Goal: Task Accomplishment & Management: Complete application form

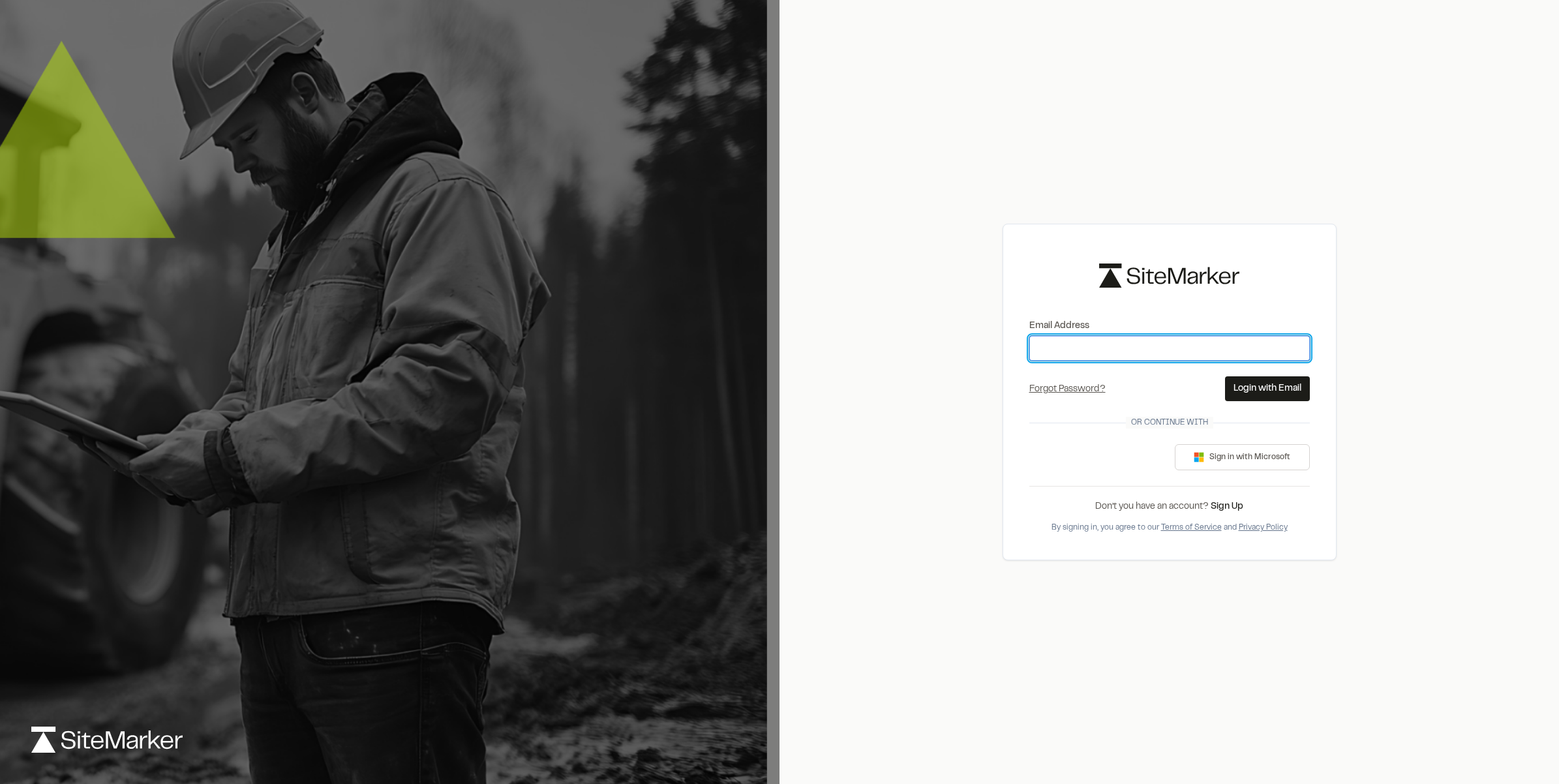
click at [1099, 350] on input "Email Address" at bounding box center [1170, 347] width 281 height 24
type input "**********"
click at [1245, 390] on button "Login with Email" at bounding box center [1268, 388] width 85 height 24
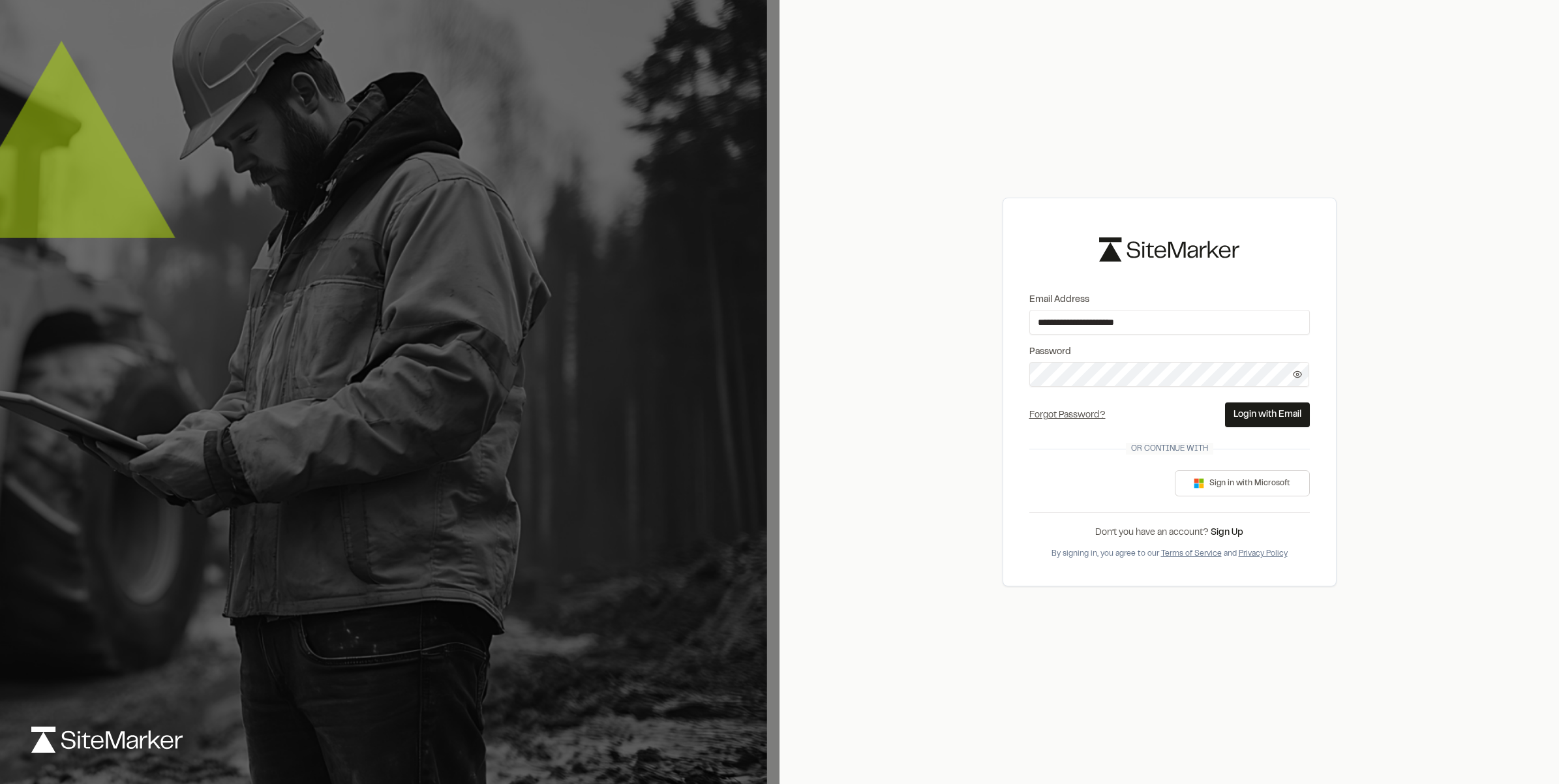
click at [1245, 390] on form "**********" at bounding box center [1170, 360] width 281 height 135
click at [1256, 408] on button "Login with Email" at bounding box center [1268, 414] width 85 height 24
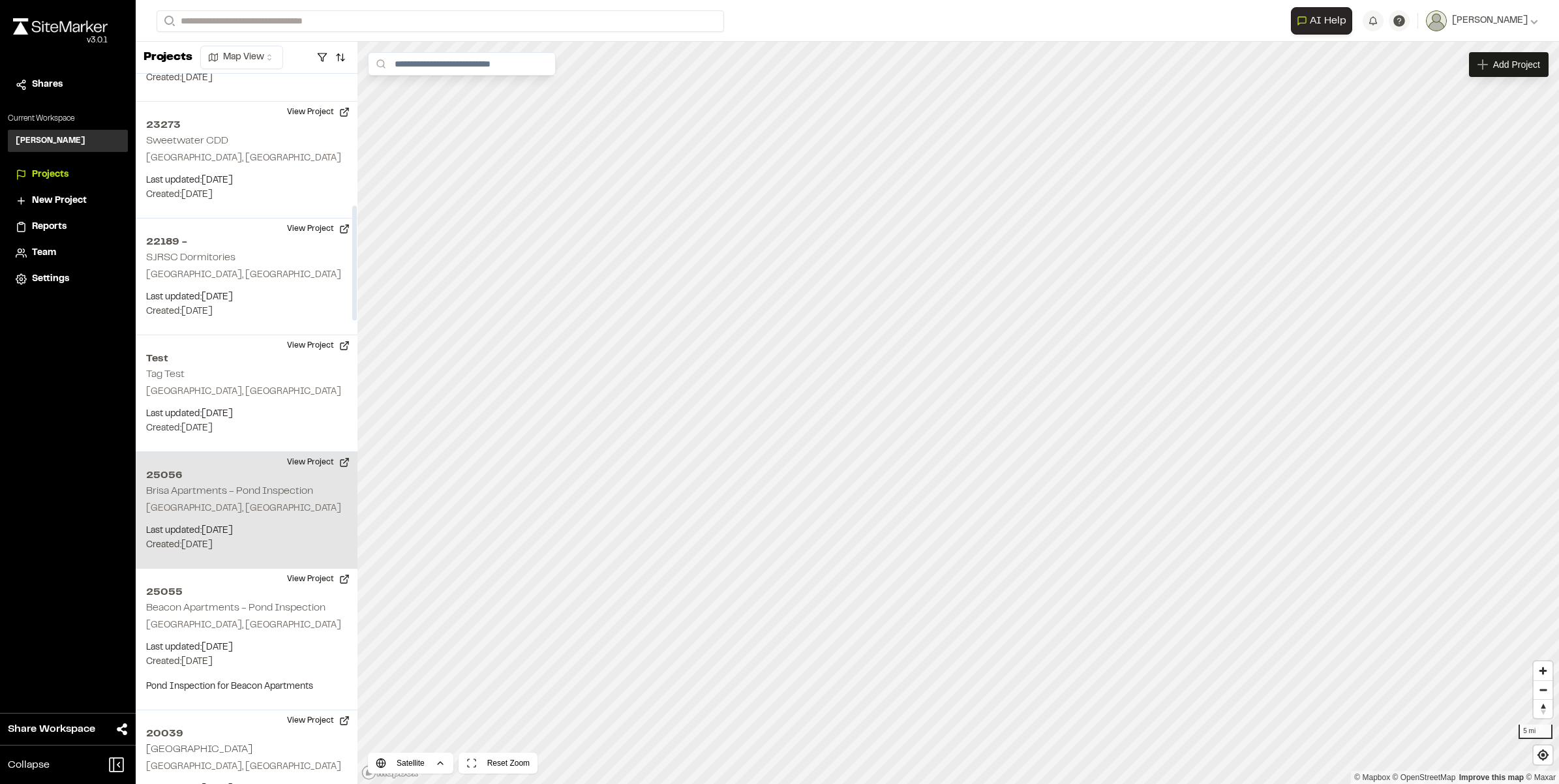
scroll to position [816, 0]
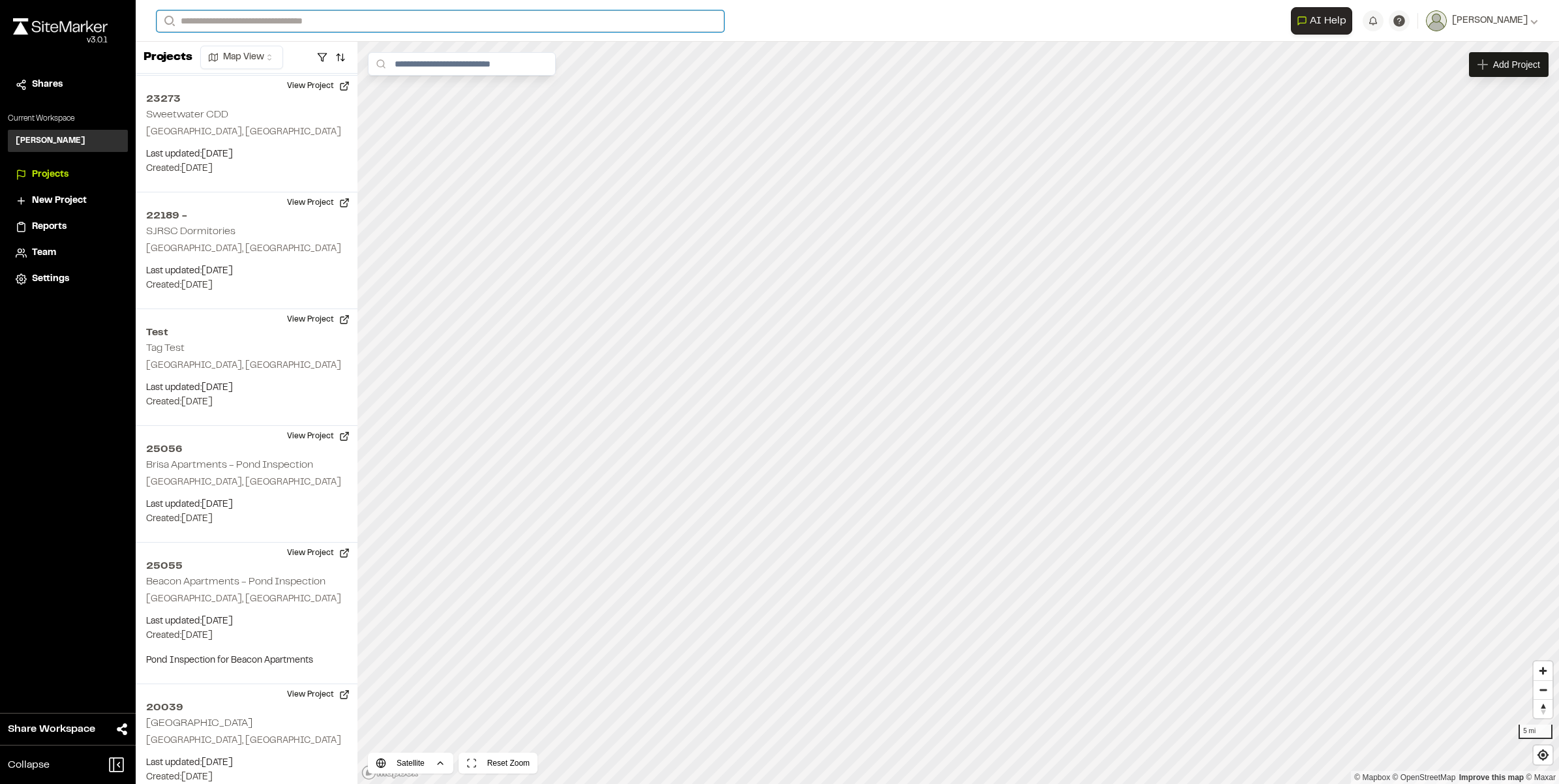
click at [236, 21] on input "Search" at bounding box center [441, 20] width 567 height 21
type input "**"
click at [236, 39] on div "21278 [GEOGRAPHIC_DATA] , [GEOGRAPHIC_DATA]" at bounding box center [260, 59] width 207 height 40
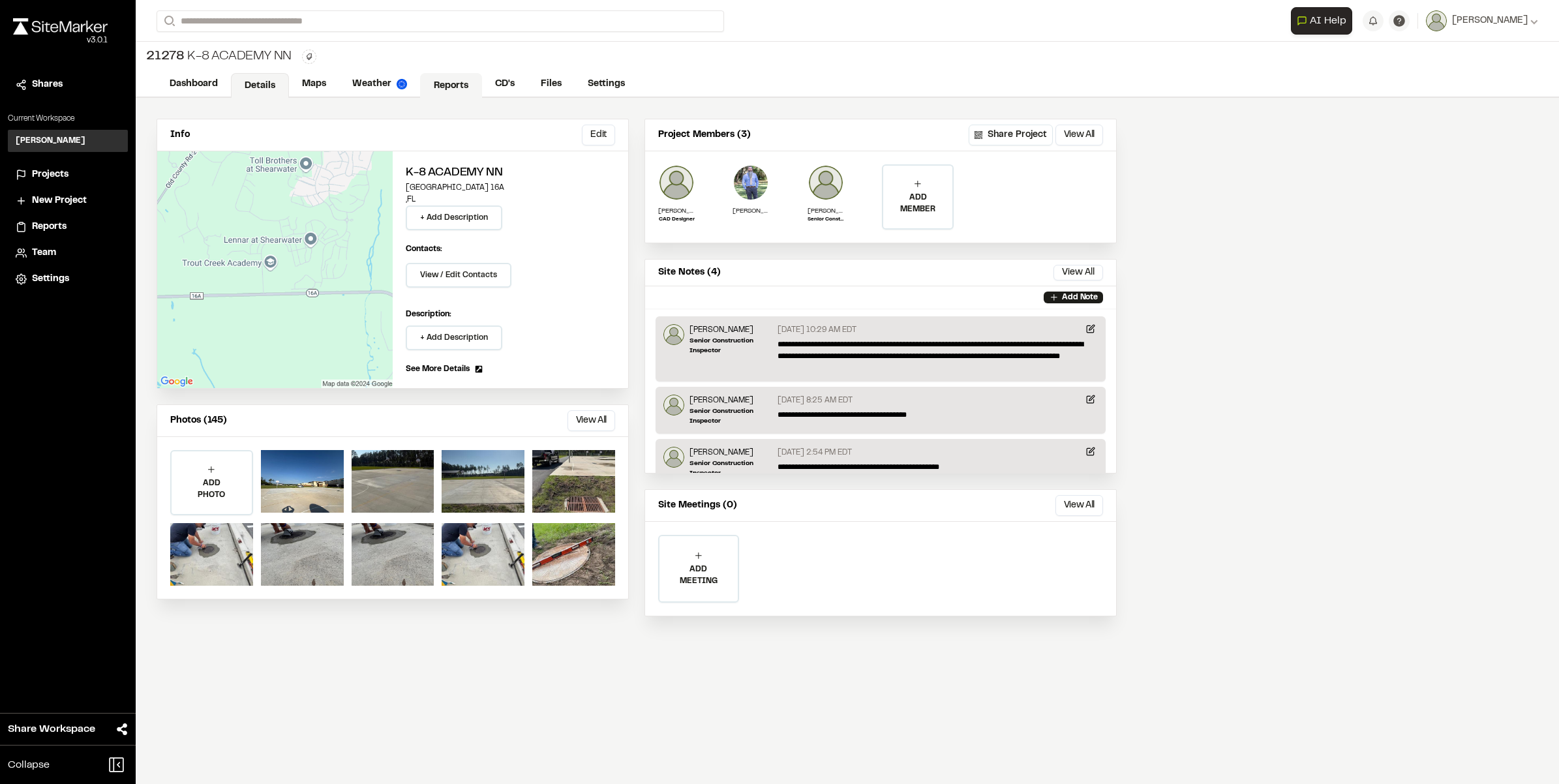
click at [462, 80] on link "Reports" at bounding box center [451, 85] width 62 height 24
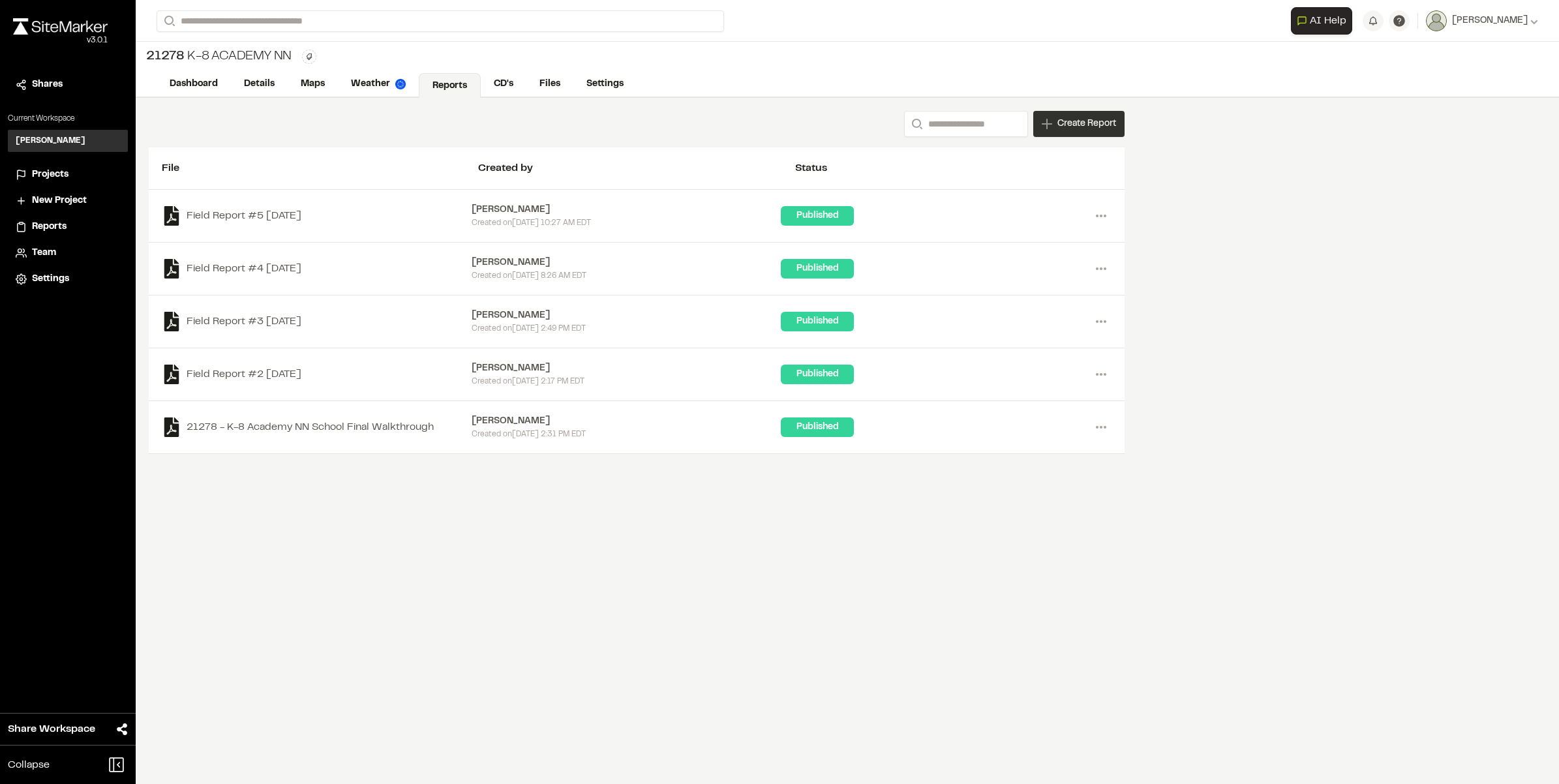
click at [1058, 124] on span "Create Report" at bounding box center [1087, 124] width 59 height 14
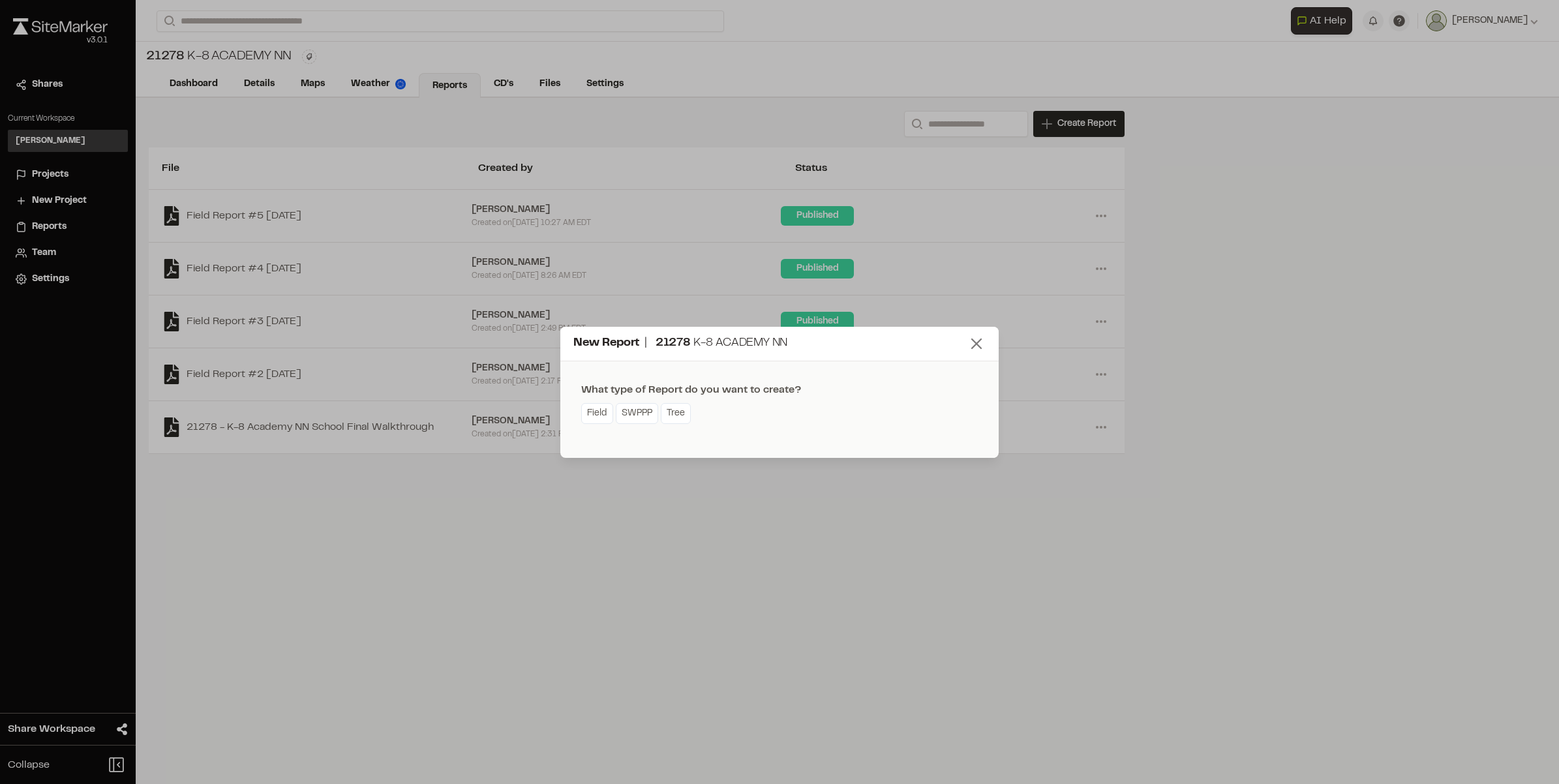
click at [980, 336] on icon at bounding box center [977, 344] width 18 height 18
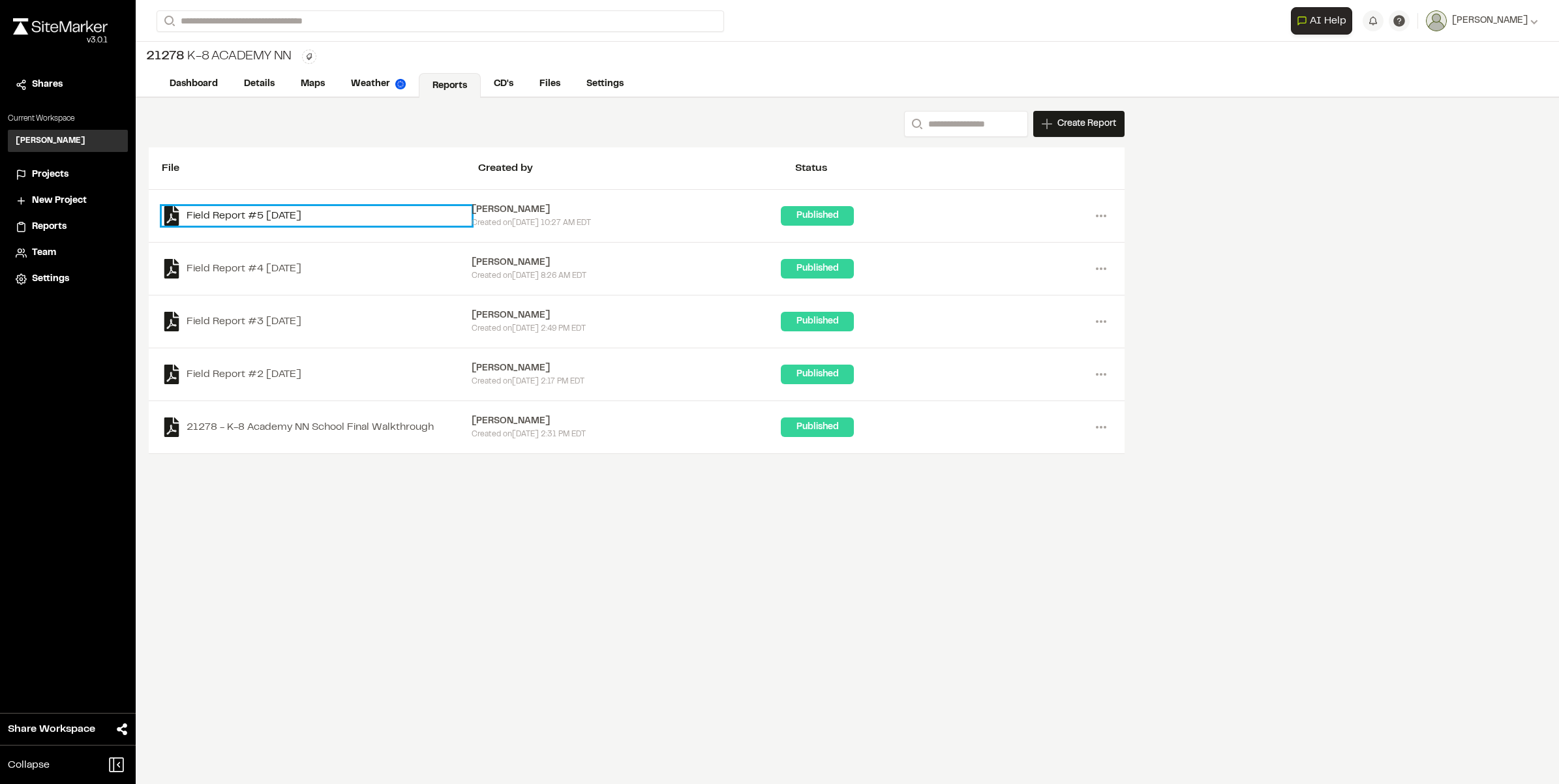
click at [263, 207] on link "Field Report #5 [DATE]" at bounding box center [316, 216] width 310 height 20
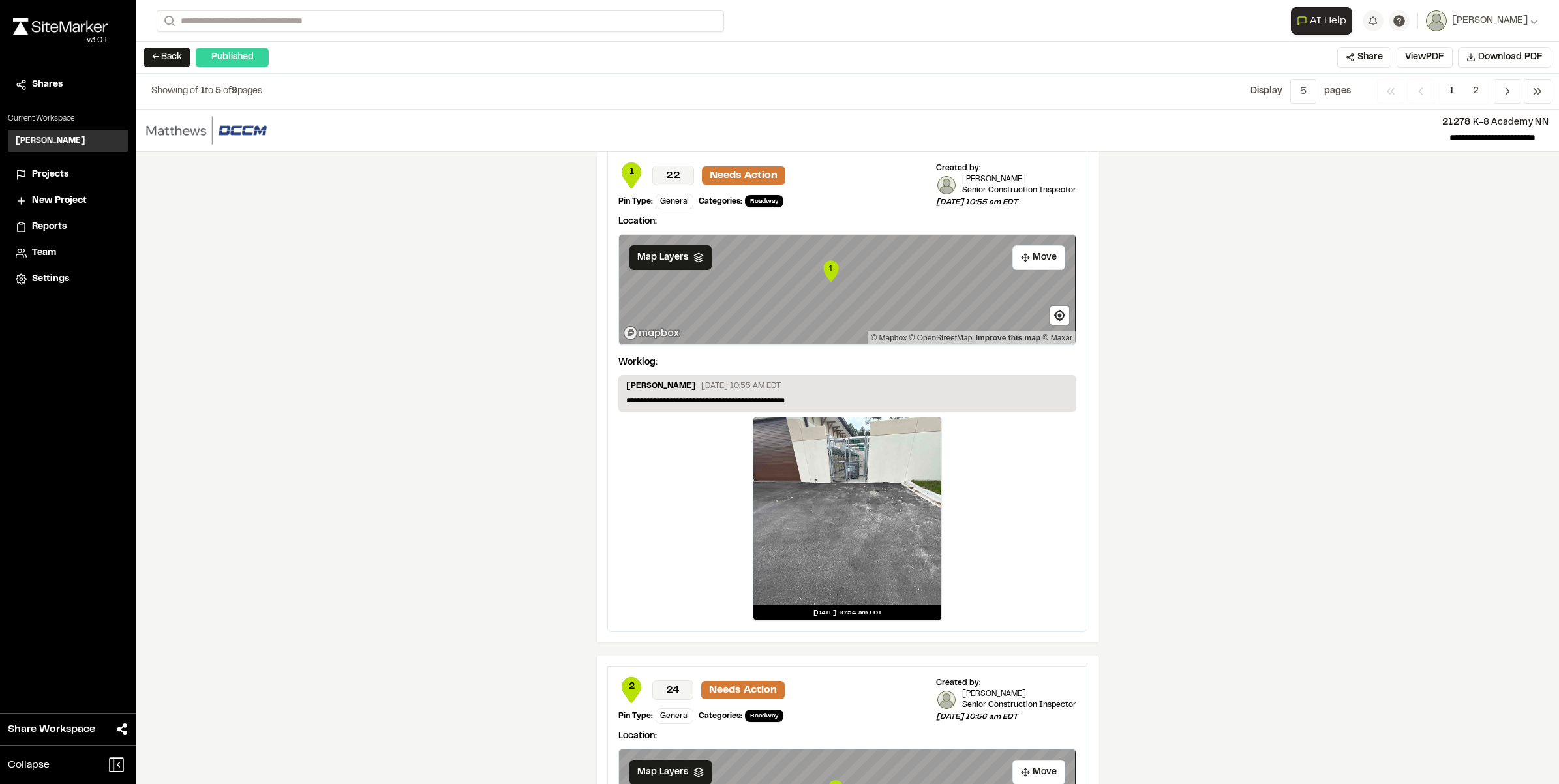
scroll to position [1642, 0]
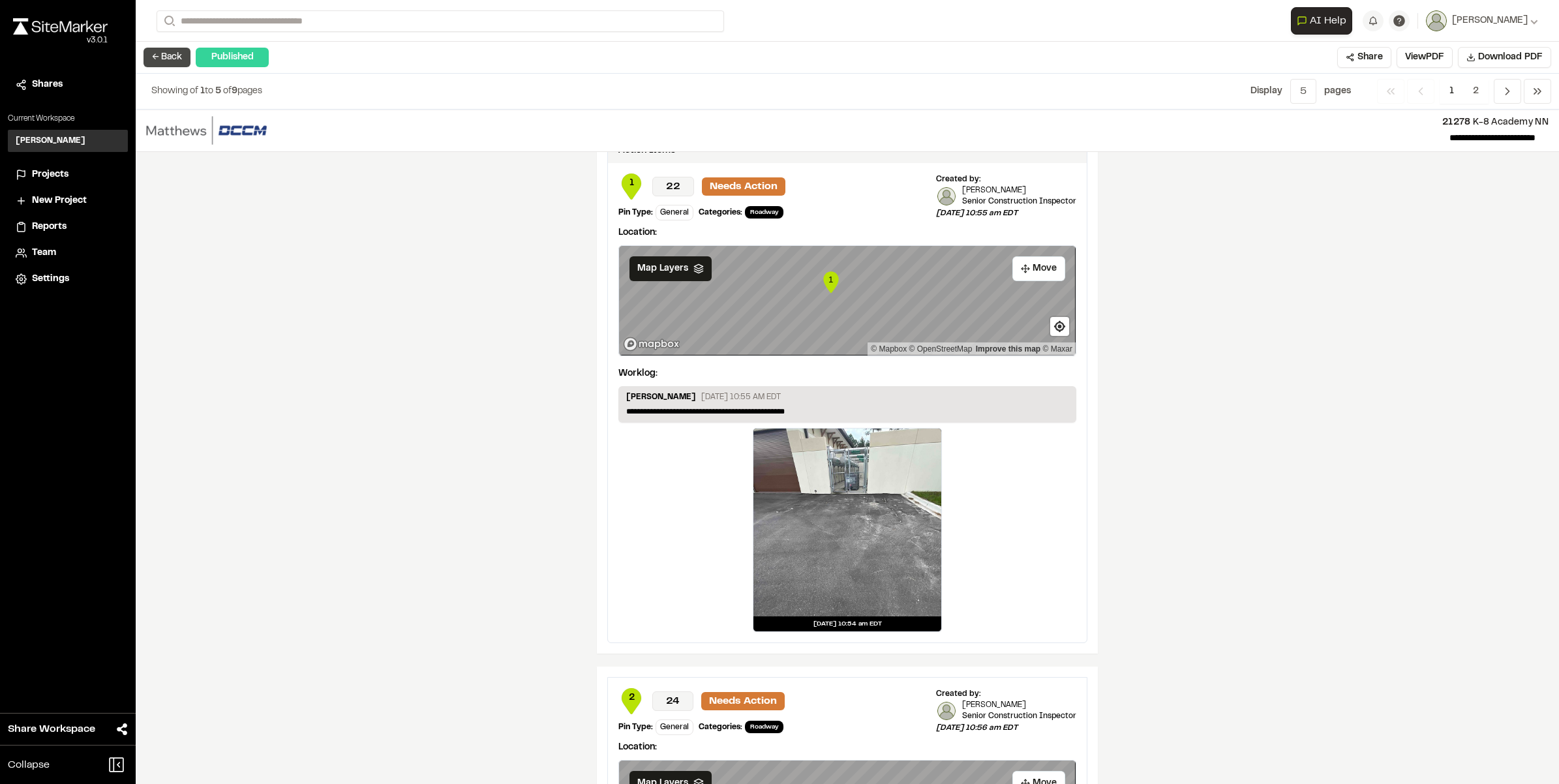
click at [158, 56] on button "← Back" at bounding box center [167, 57] width 47 height 20
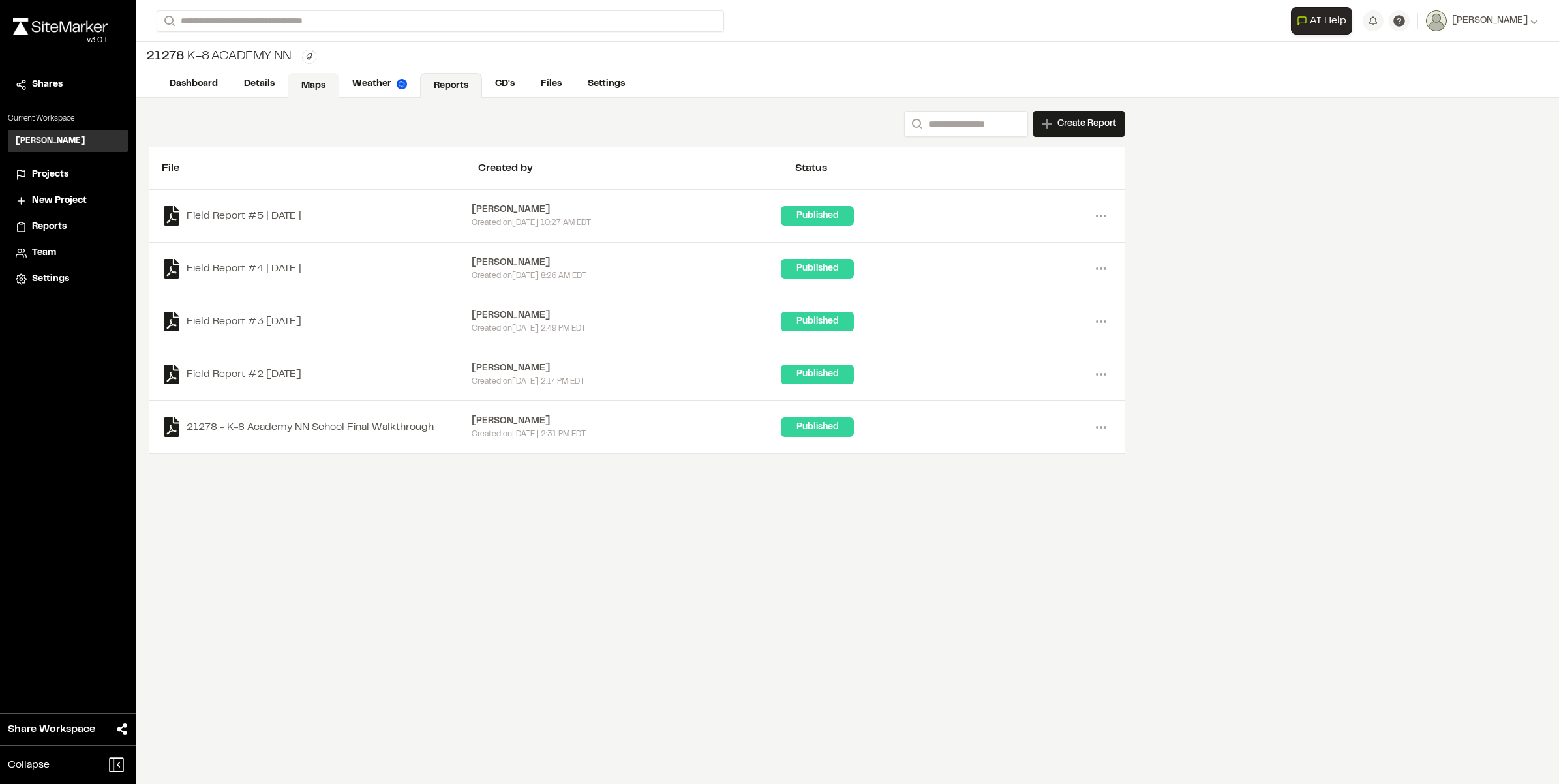
click at [322, 80] on link "Maps" at bounding box center [313, 85] width 51 height 24
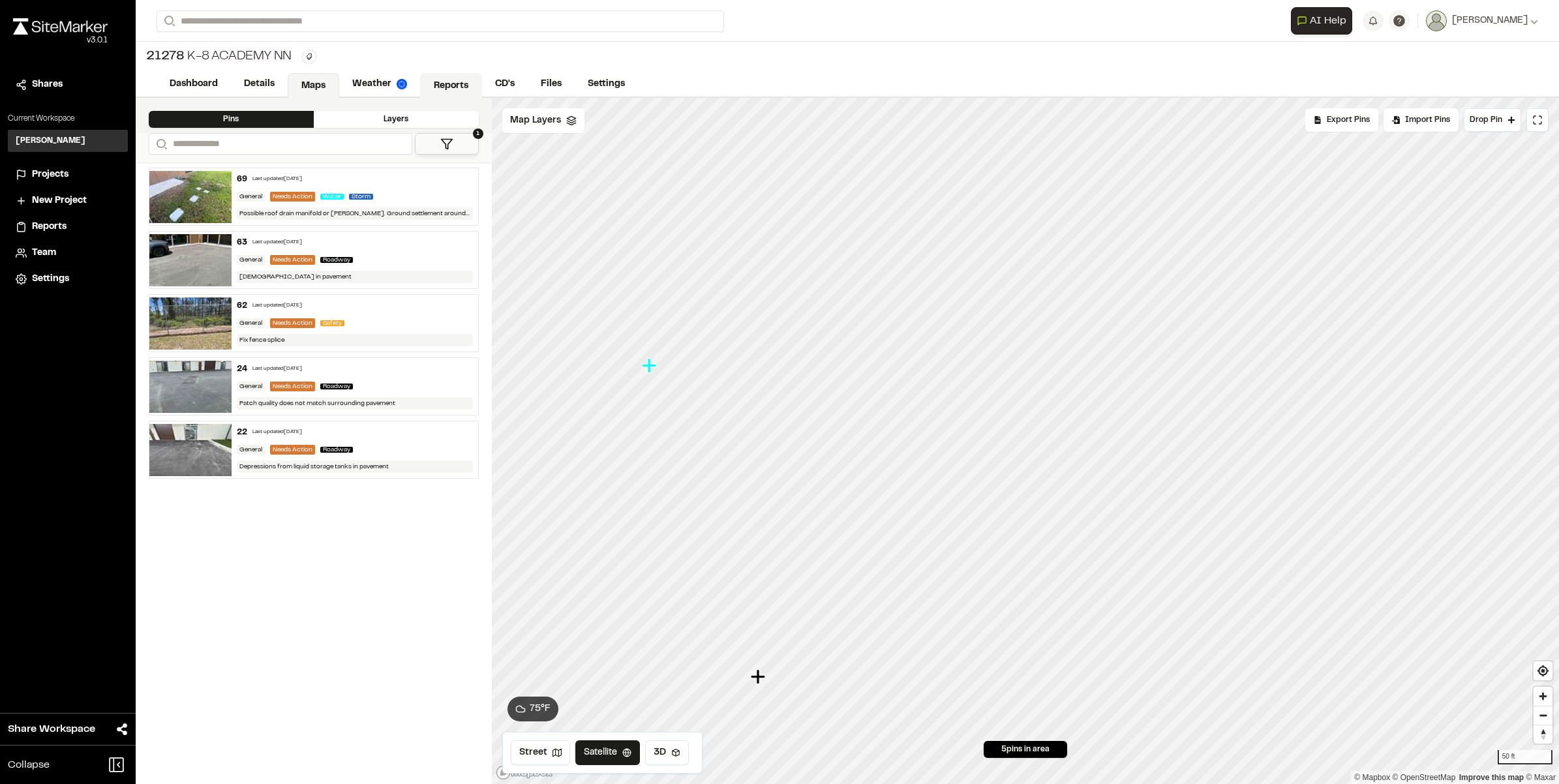
click at [436, 83] on link "Reports" at bounding box center [451, 85] width 62 height 24
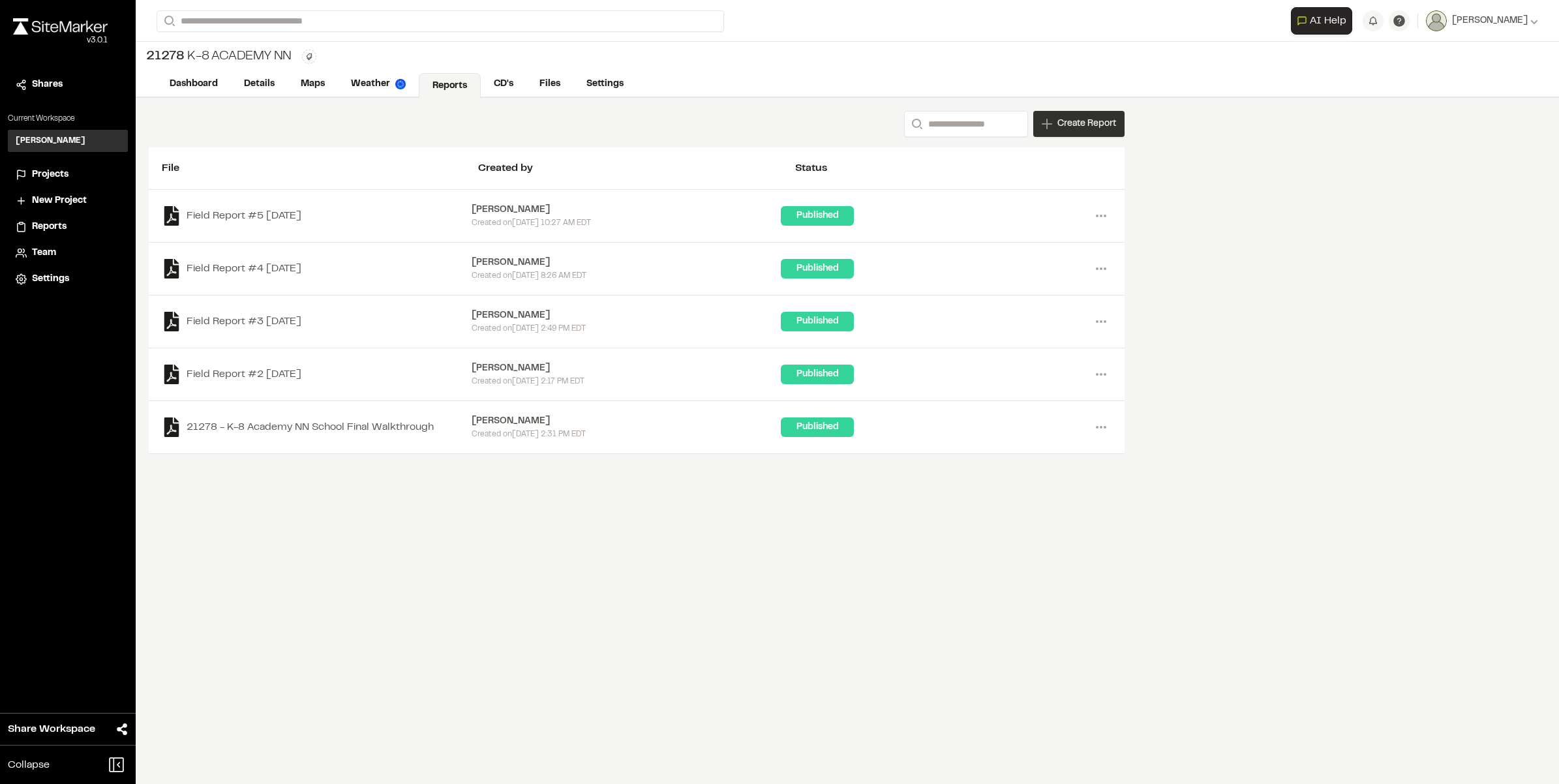
click at [1066, 131] on span "Create Report" at bounding box center [1087, 124] width 59 height 14
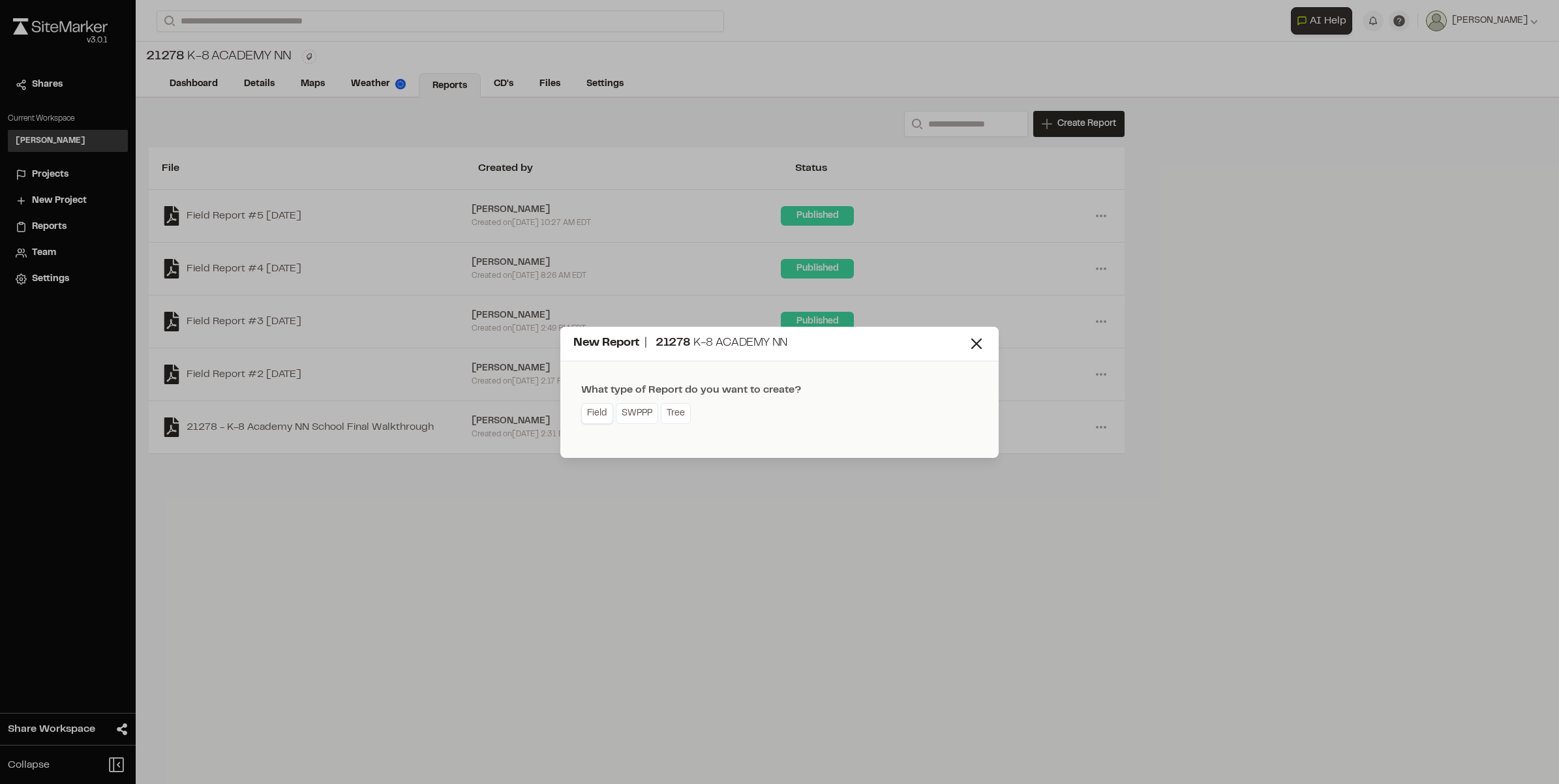
click at [588, 414] on link "Field" at bounding box center [597, 414] width 32 height 20
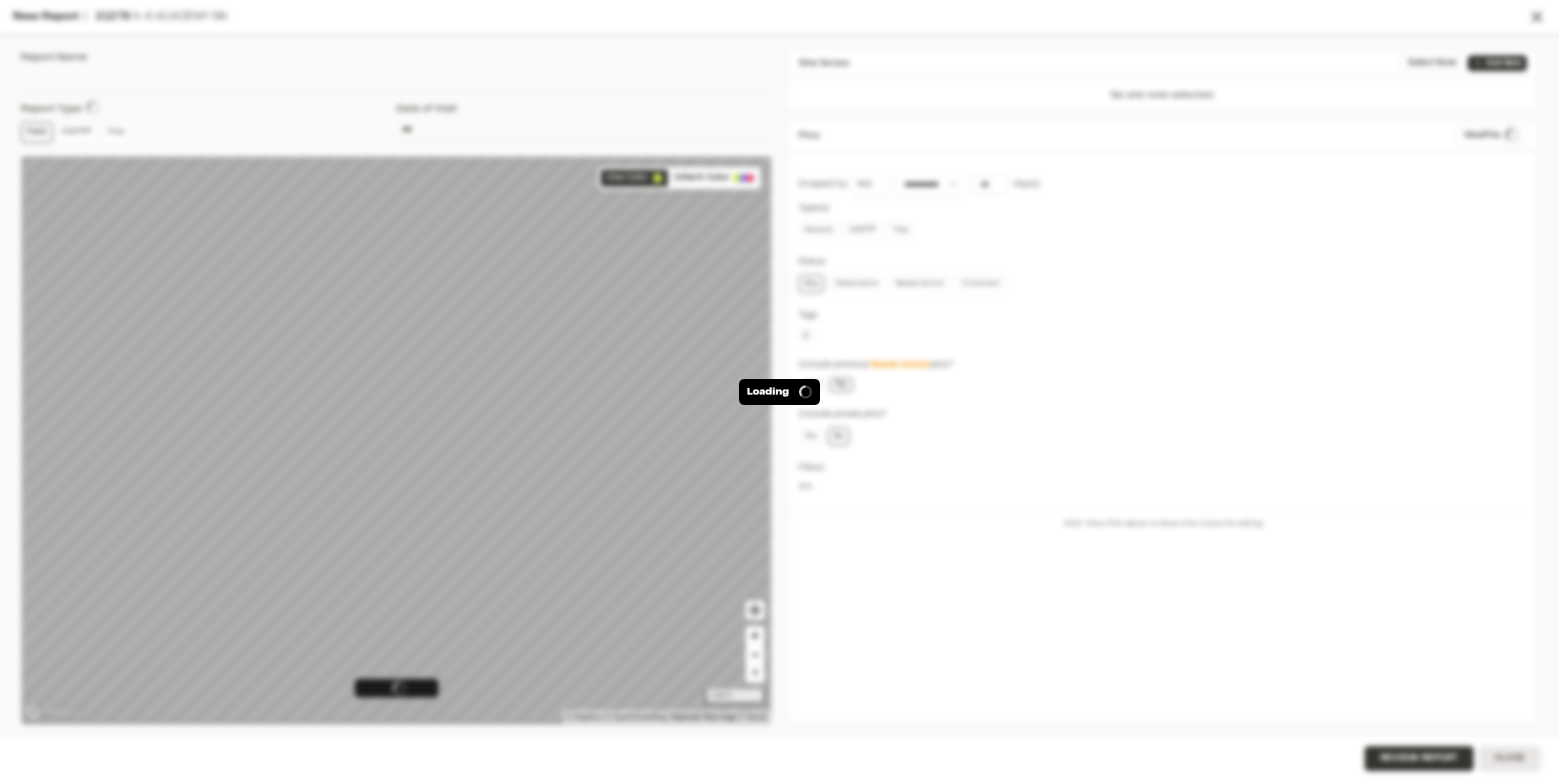
type input "**********"
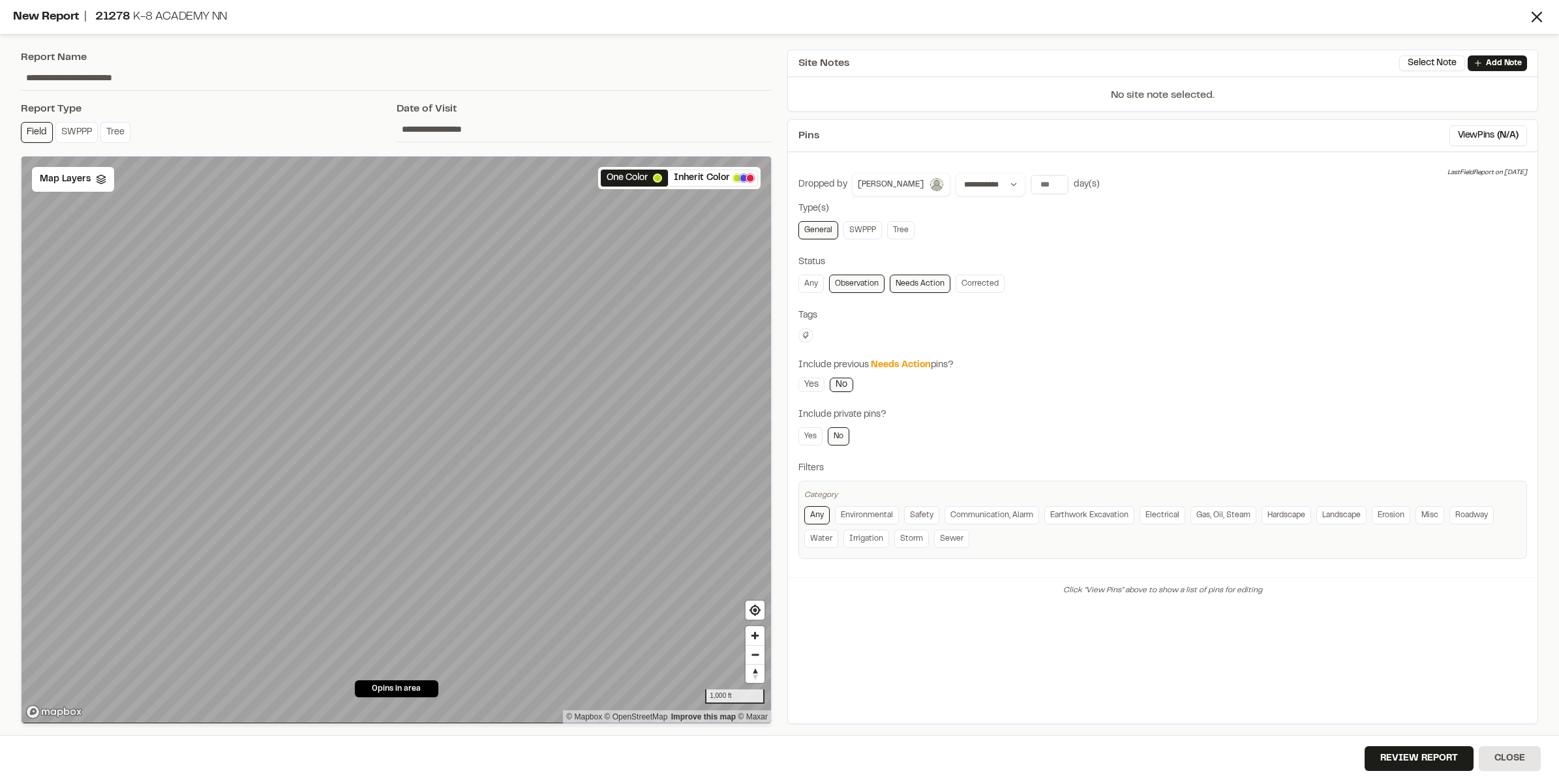
click at [865, 287] on link "Observation" at bounding box center [857, 283] width 55 height 18
click at [813, 388] on link "Yes" at bounding box center [811, 385] width 26 height 14
click at [1499, 142] on button "View Pins ( 5 )" at bounding box center [1494, 136] width 68 height 20
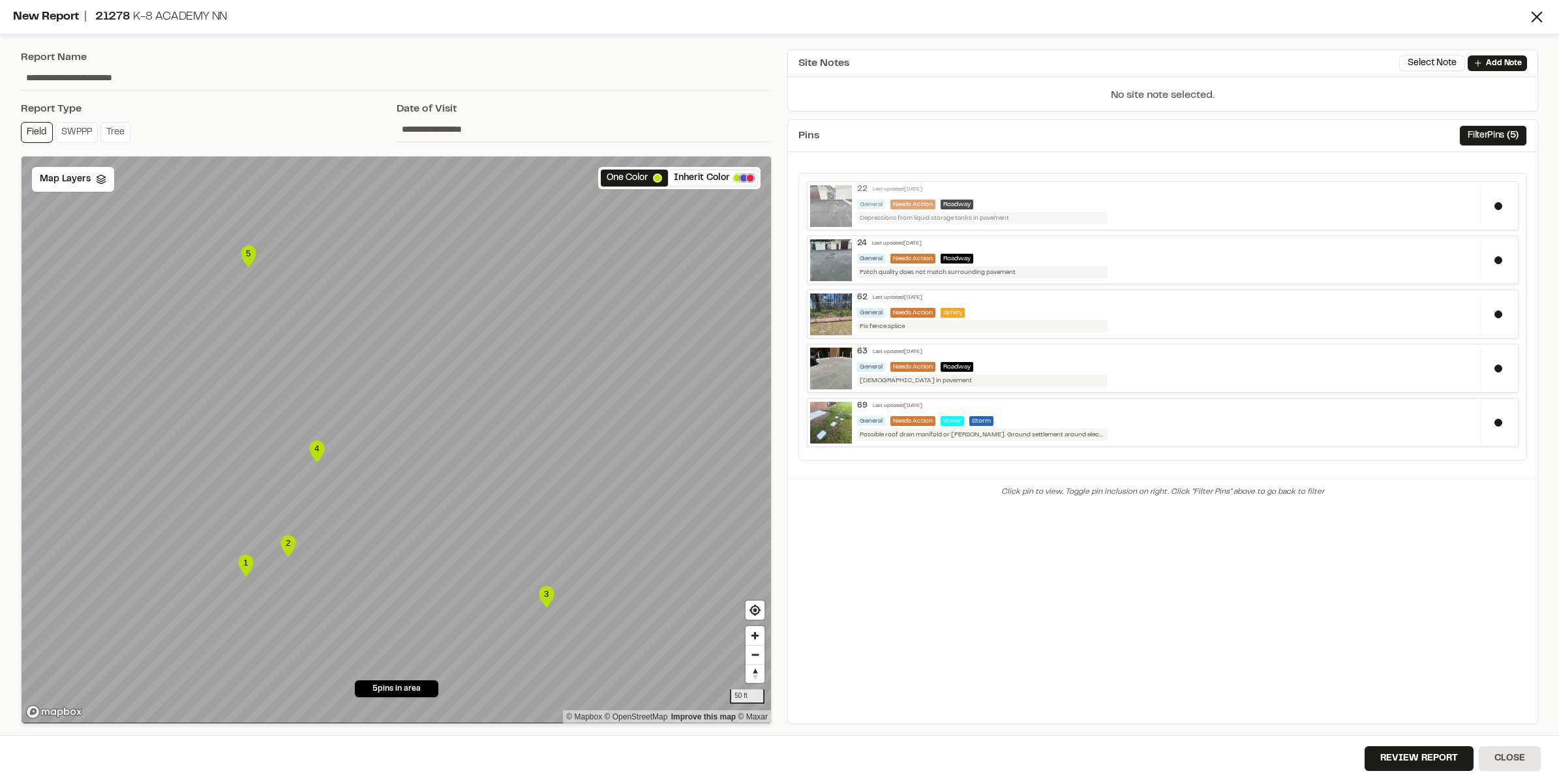
click at [1111, 194] on div "22 Last updated [DATE]" at bounding box center [1166, 189] width 619 height 9
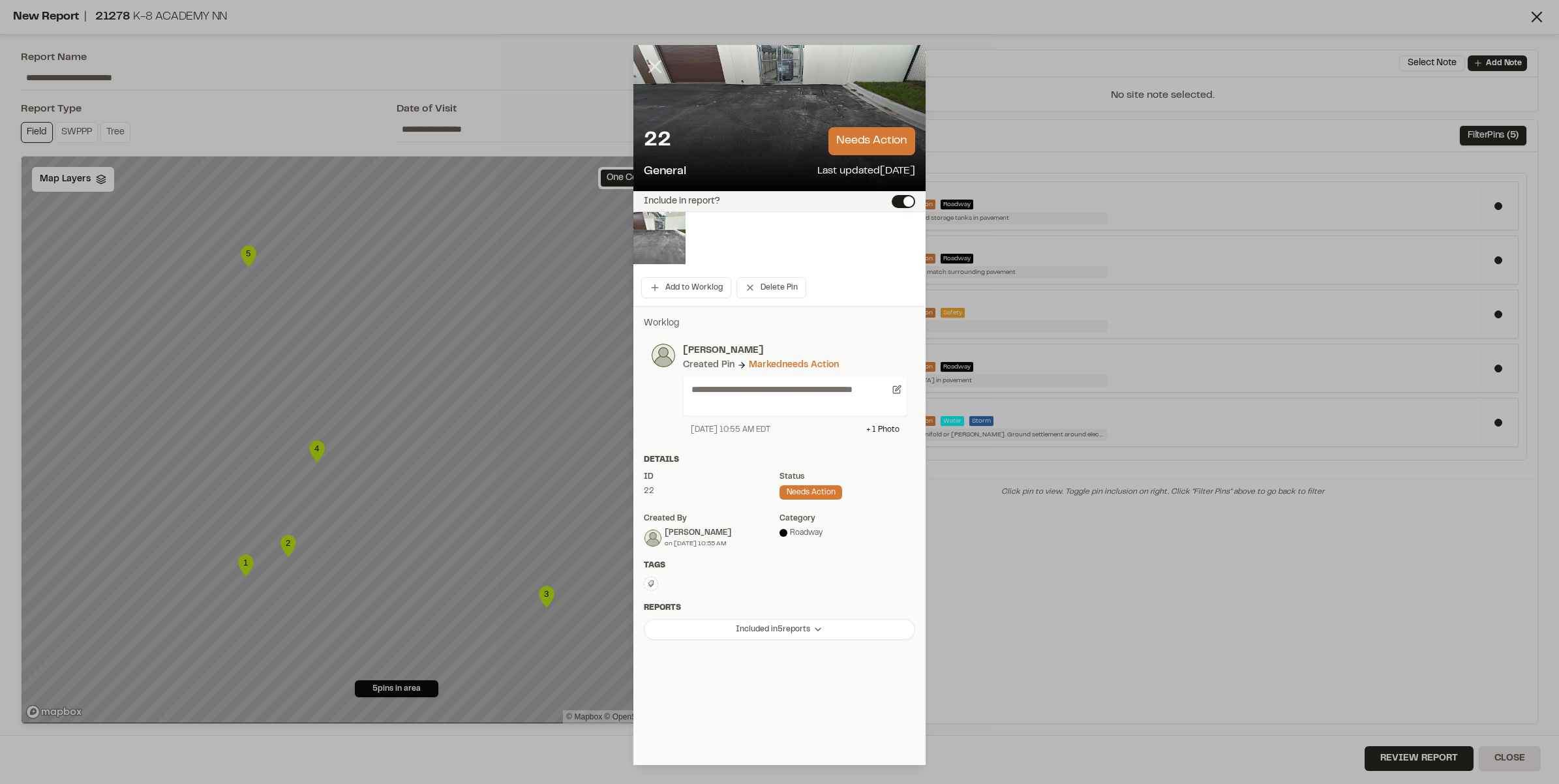
click at [657, 64] on line at bounding box center [655, 66] width 11 height 11
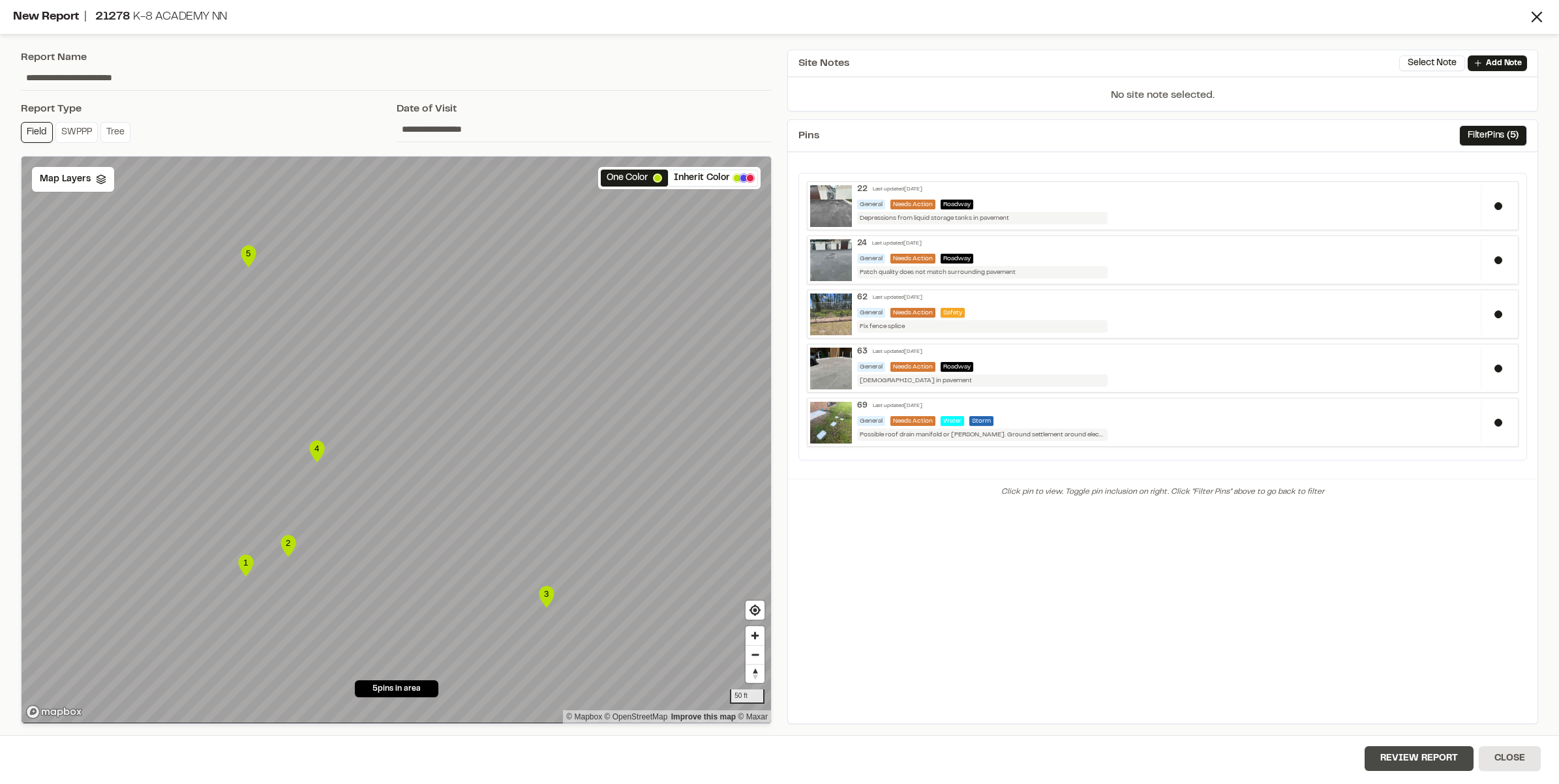
click at [1416, 756] on button "Review Report" at bounding box center [1419, 758] width 109 height 24
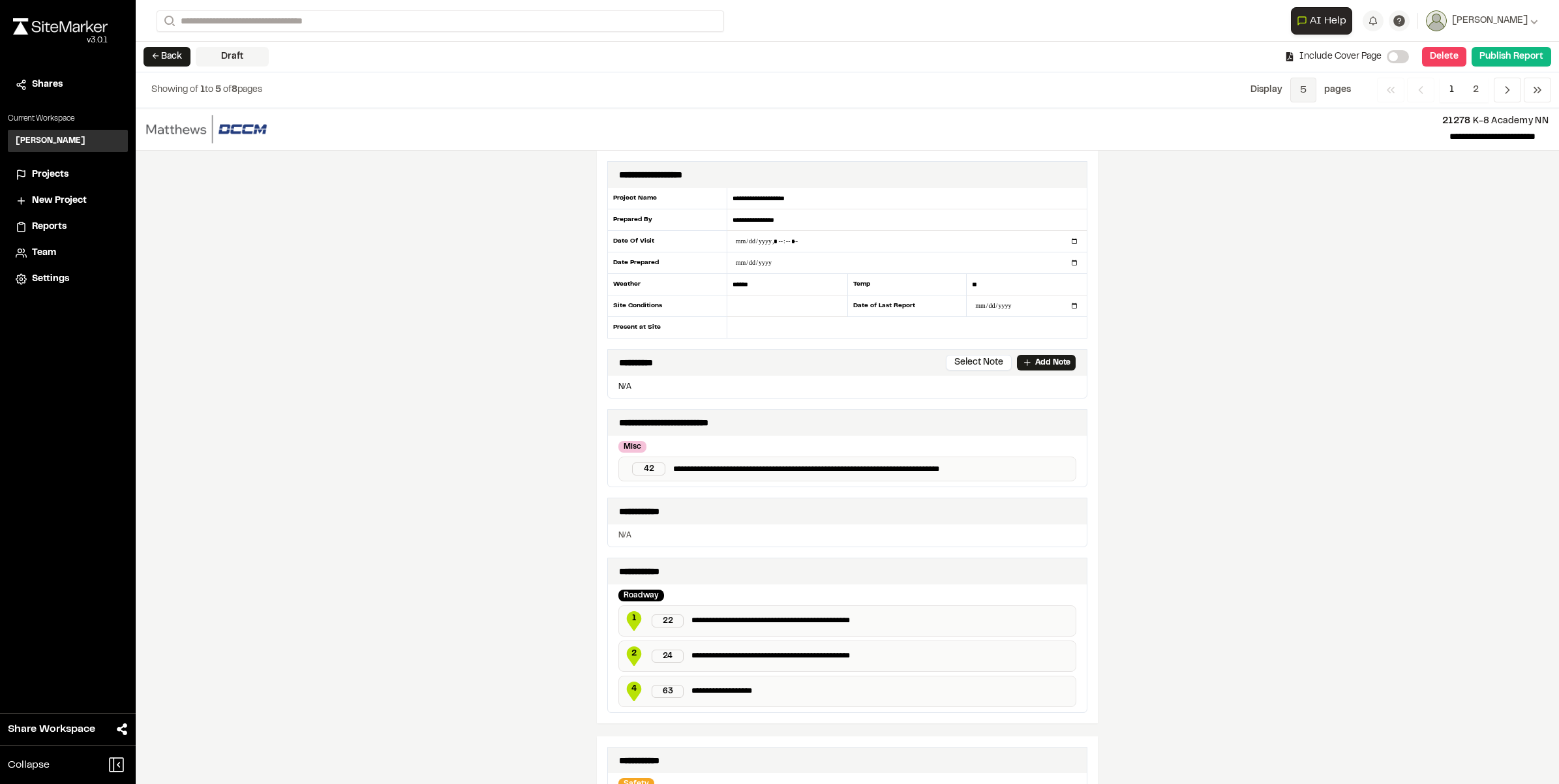
click at [1297, 88] on span "5" at bounding box center [1303, 90] width 26 height 24
click at [1306, 162] on span "All" at bounding box center [1293, 158] width 113 height 20
click at [735, 328] on input "text" at bounding box center [907, 327] width 359 height 20
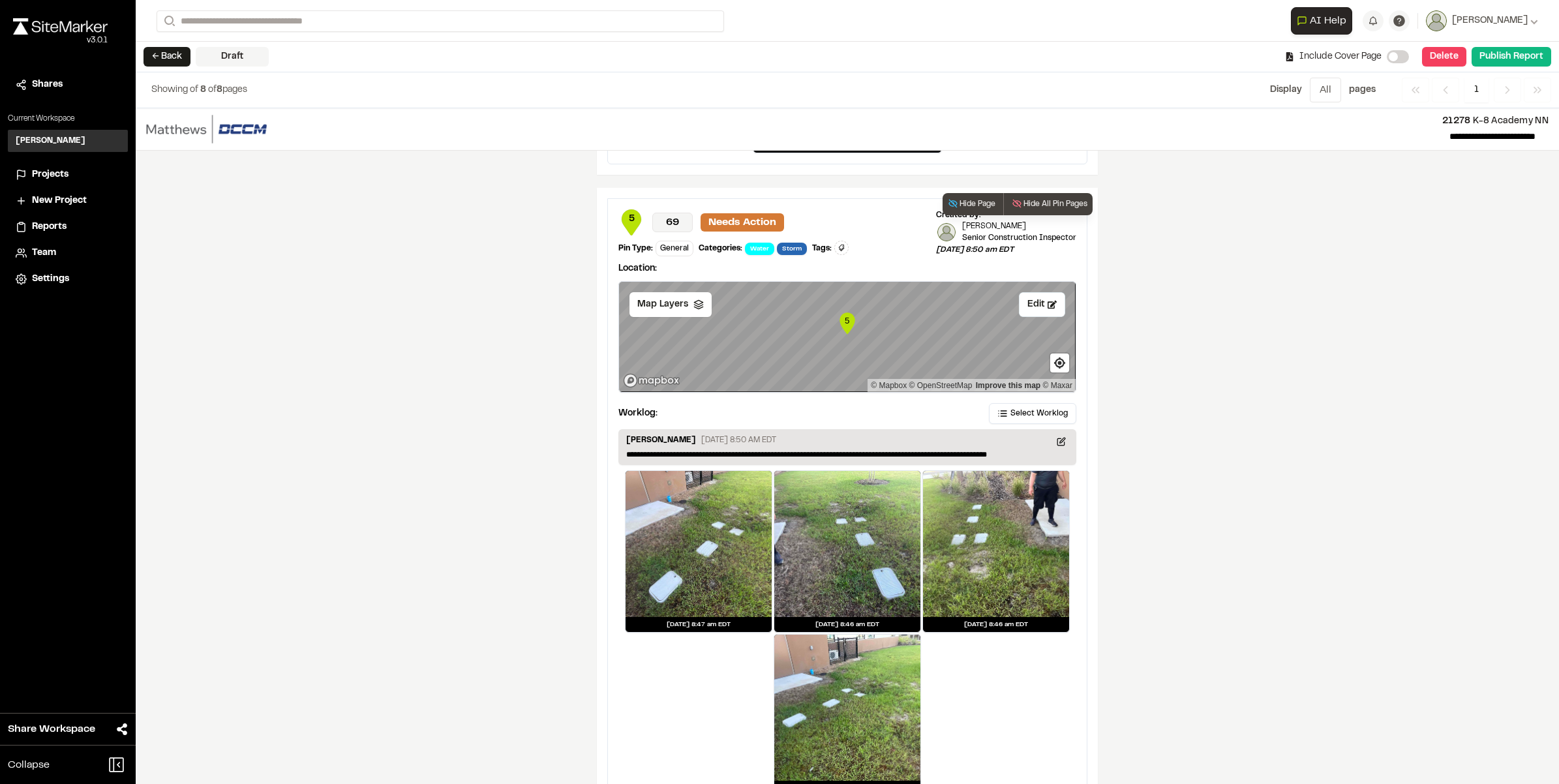
scroll to position [3565, 0]
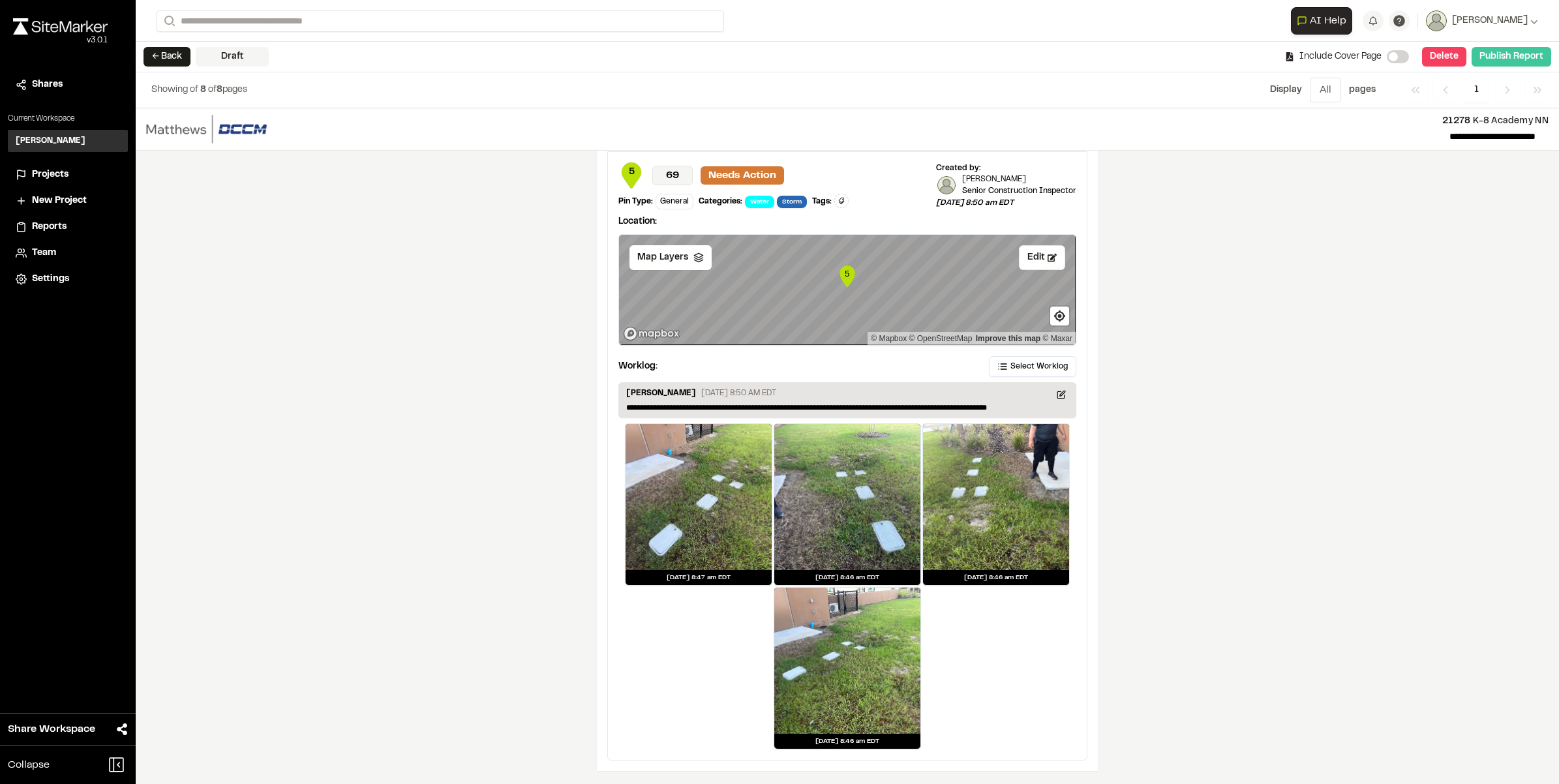
click at [1506, 51] on button "Publish Report" at bounding box center [1511, 57] width 80 height 20
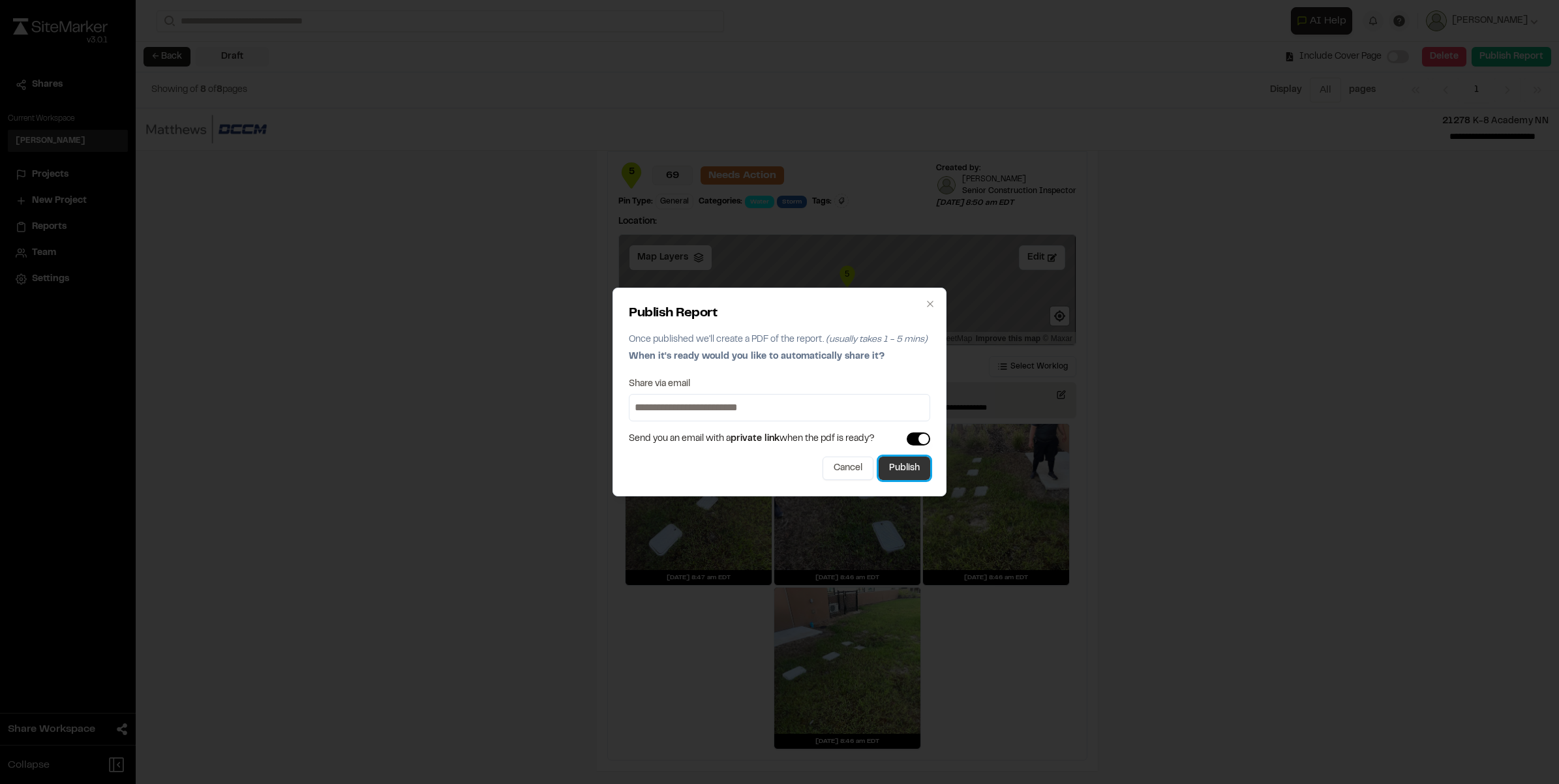
click at [920, 461] on button "Publish" at bounding box center [904, 468] width 51 height 24
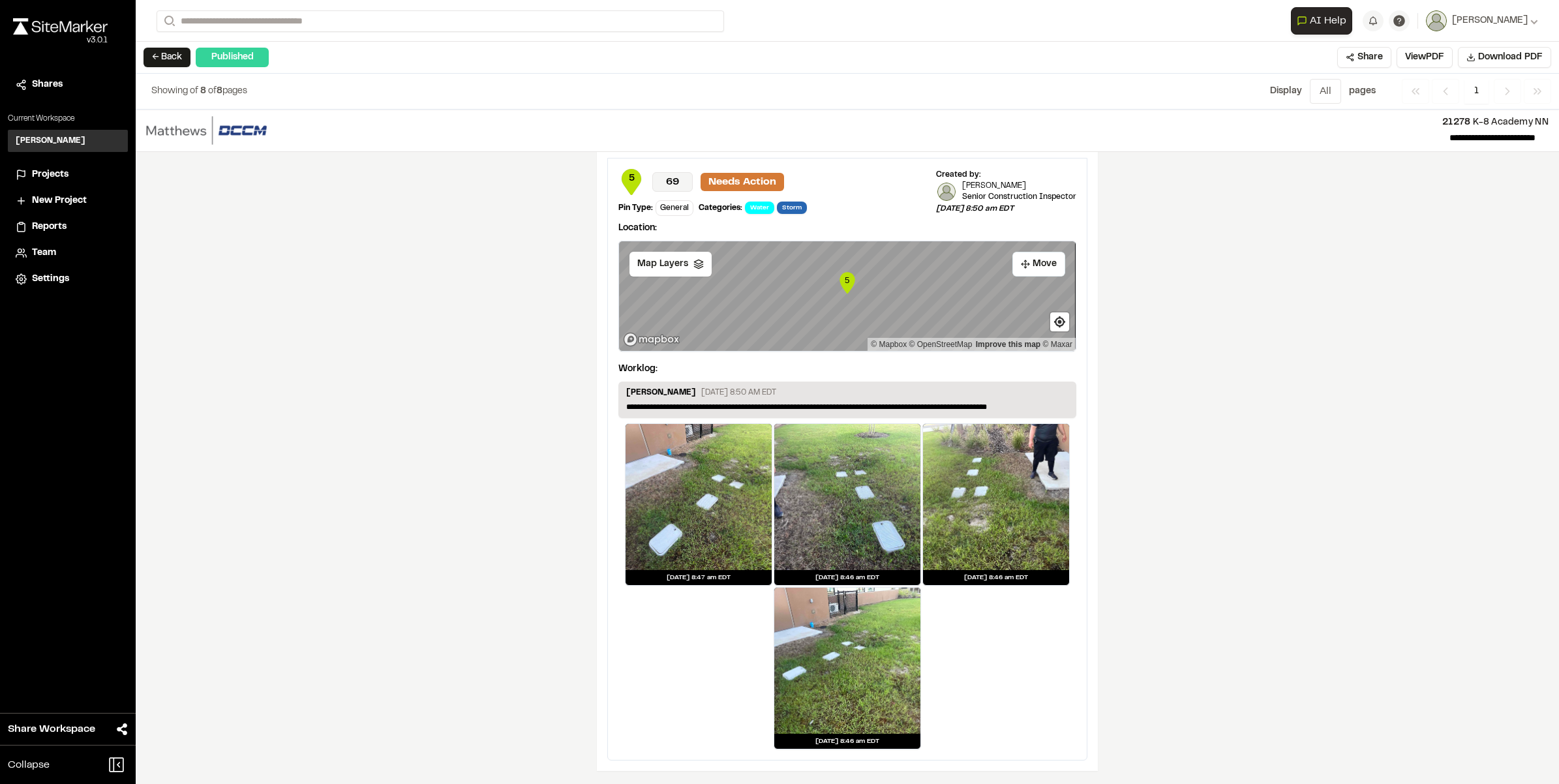
scroll to position [0, 0]
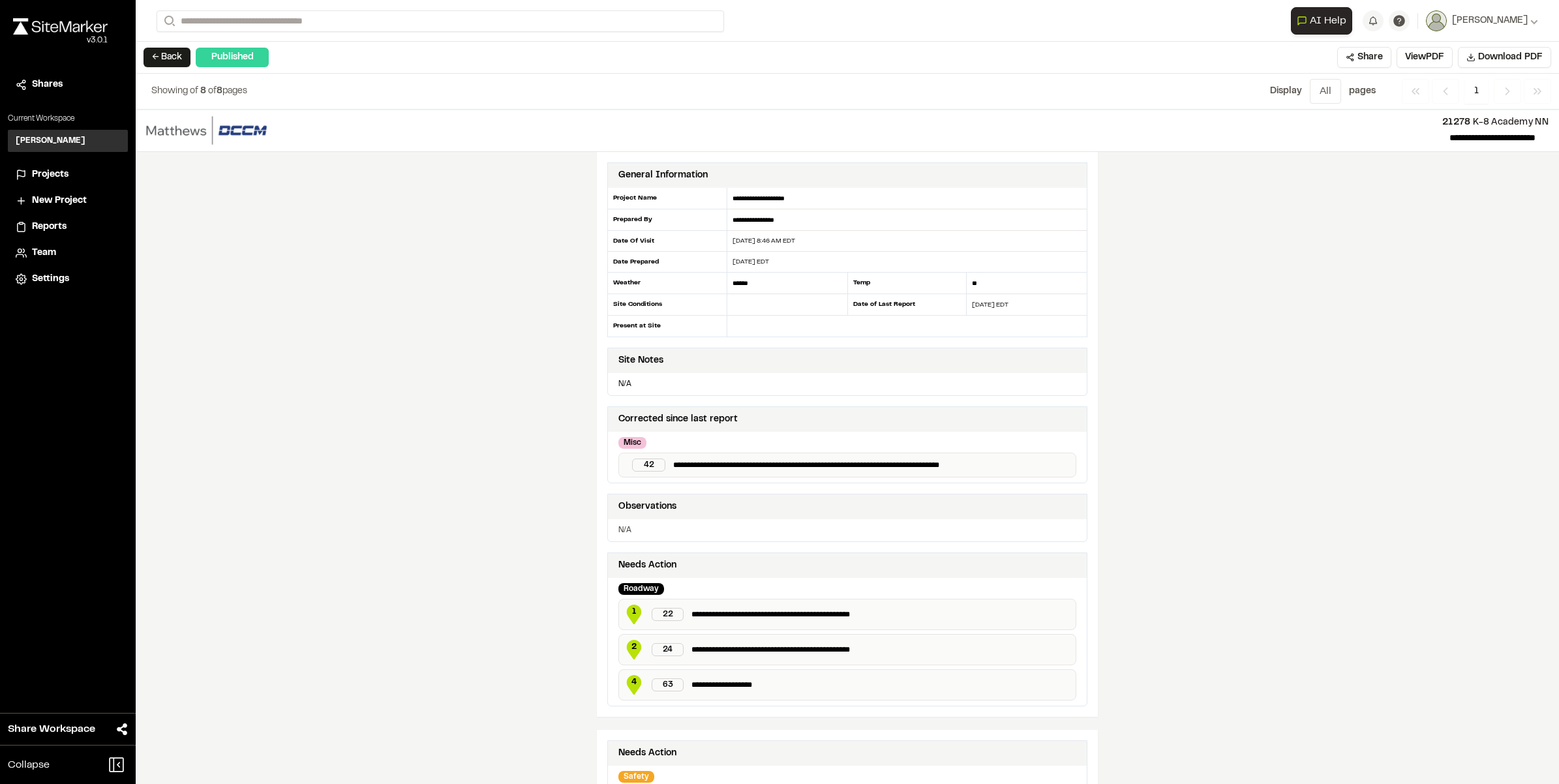
click at [490, 102] on div "**********" at bounding box center [847, 392] width 1423 height 784
